Goal: Find specific page/section: Find specific page/section

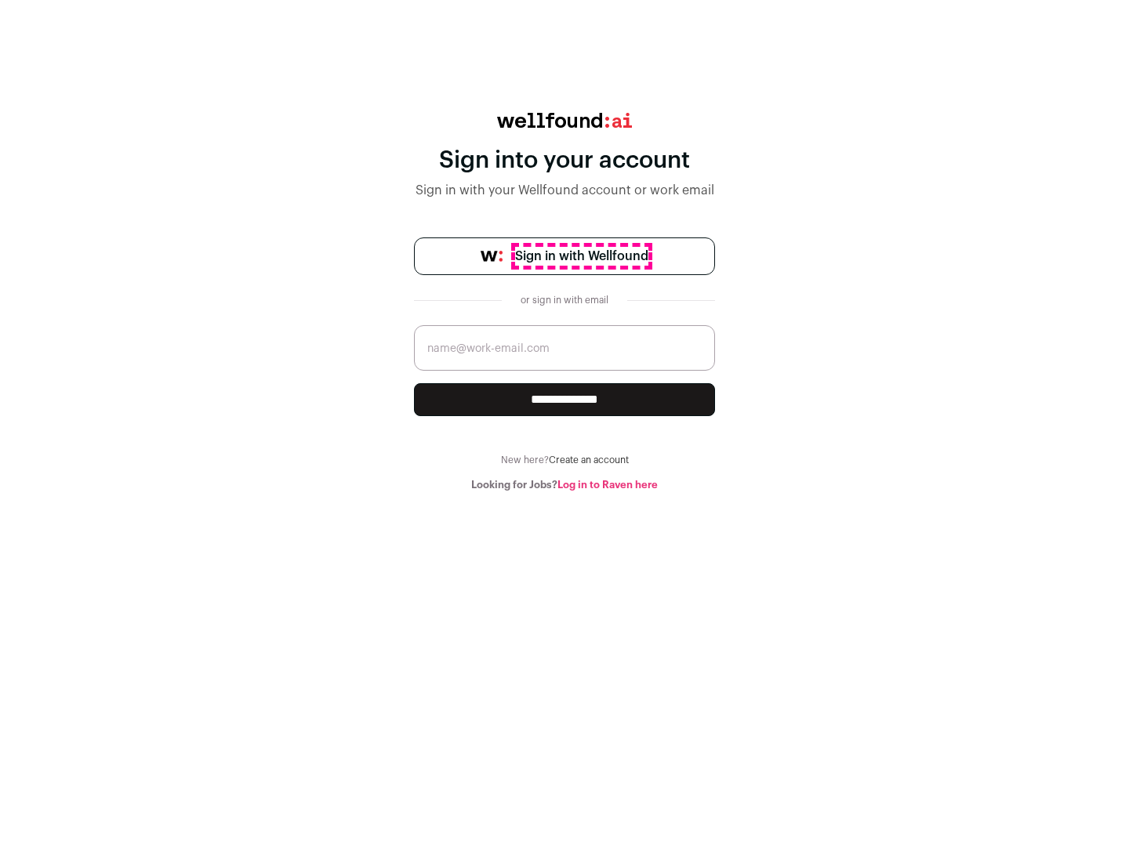
click at [581, 256] on span "Sign in with Wellfound" at bounding box center [581, 256] width 133 height 19
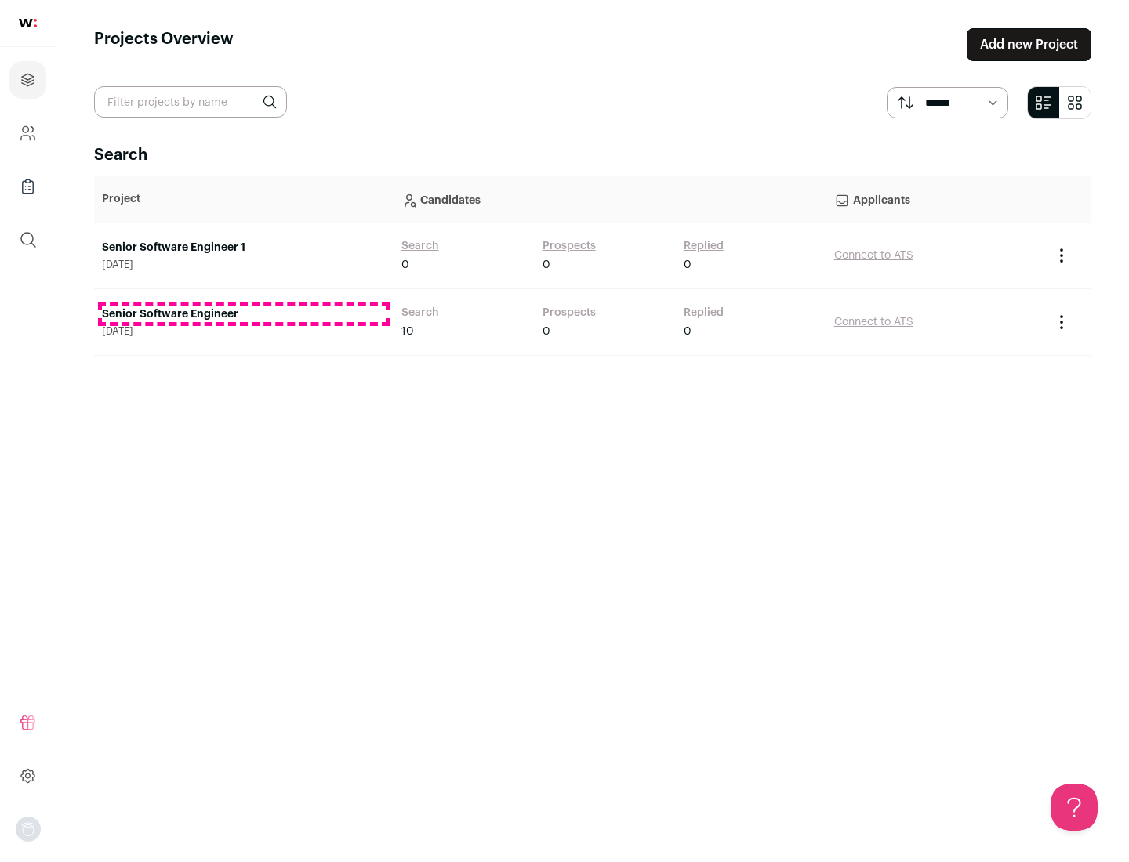
click at [243, 314] on link "Senior Software Engineer" at bounding box center [244, 315] width 284 height 16
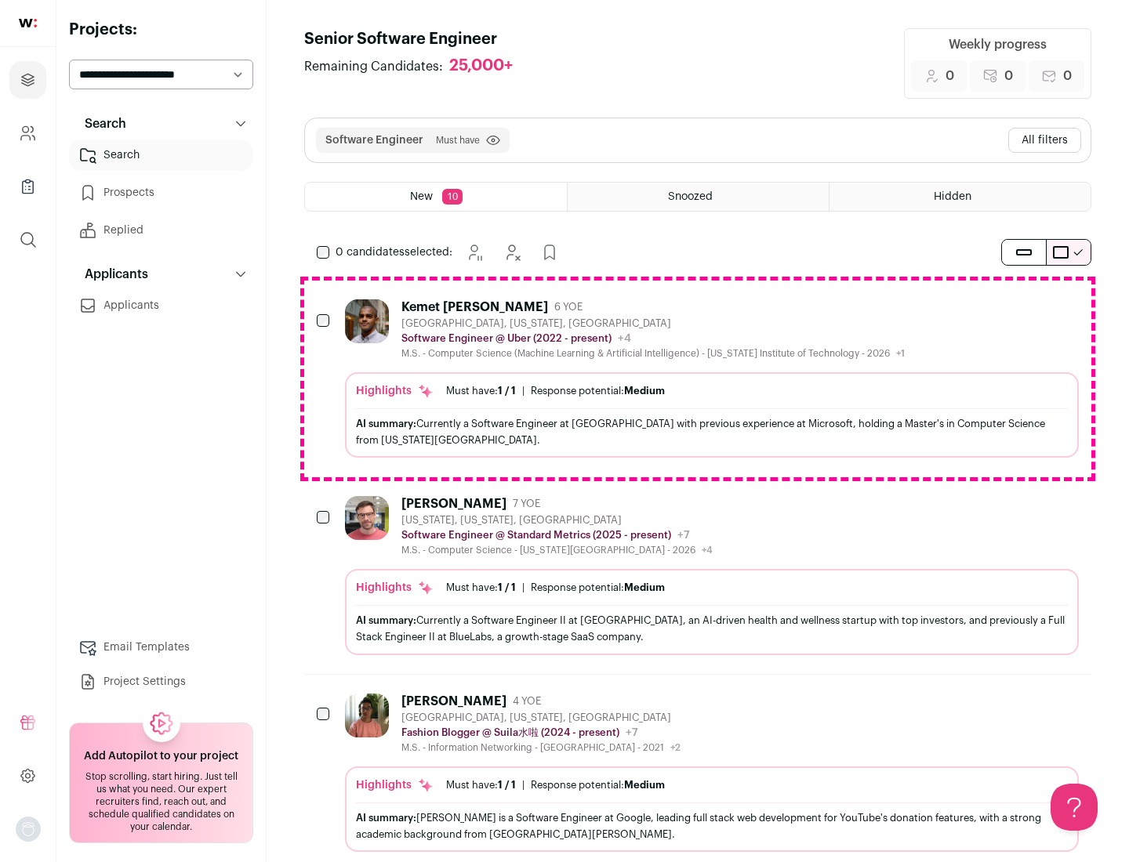
click at [698, 379] on div "Highlights Must have: 1 / 1 How many must haves have been fulfilled? | Response…" at bounding box center [712, 414] width 734 height 85
